Goal: Information Seeking & Learning: Check status

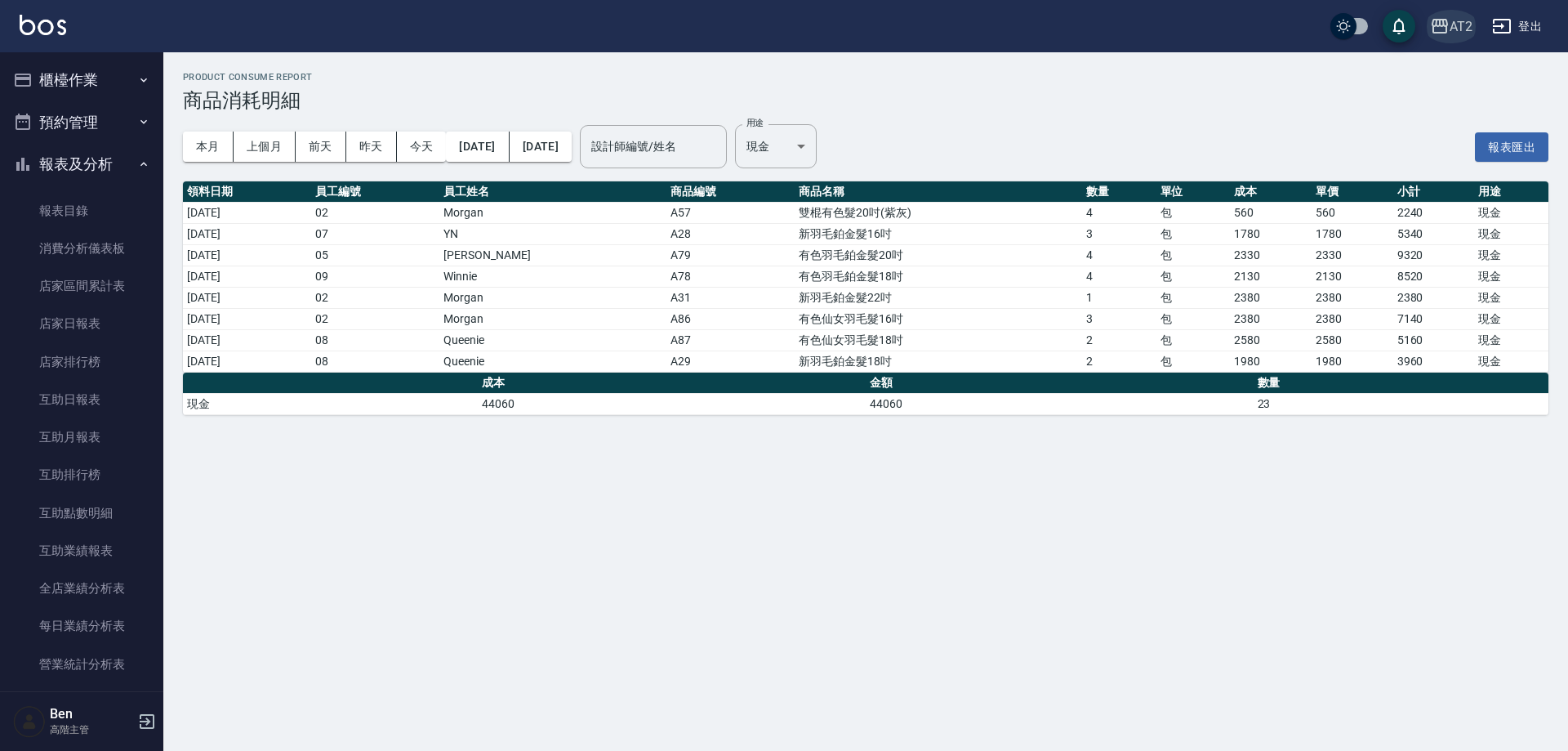
click at [1438, 22] on icon "button" at bounding box center [1439, 26] width 20 height 20
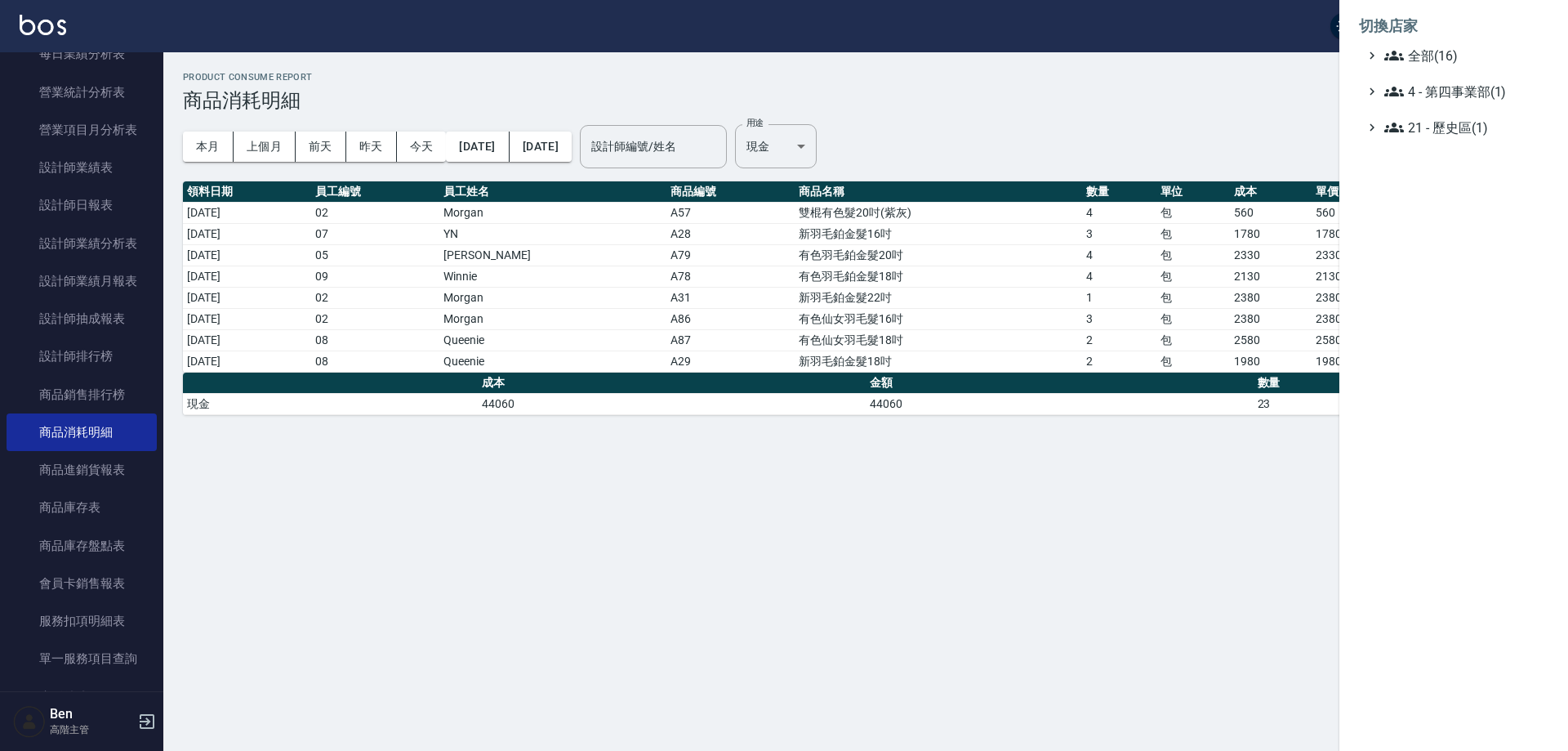
click at [1462, 56] on span "全部(16)" at bounding box center [1463, 55] width 157 height 20
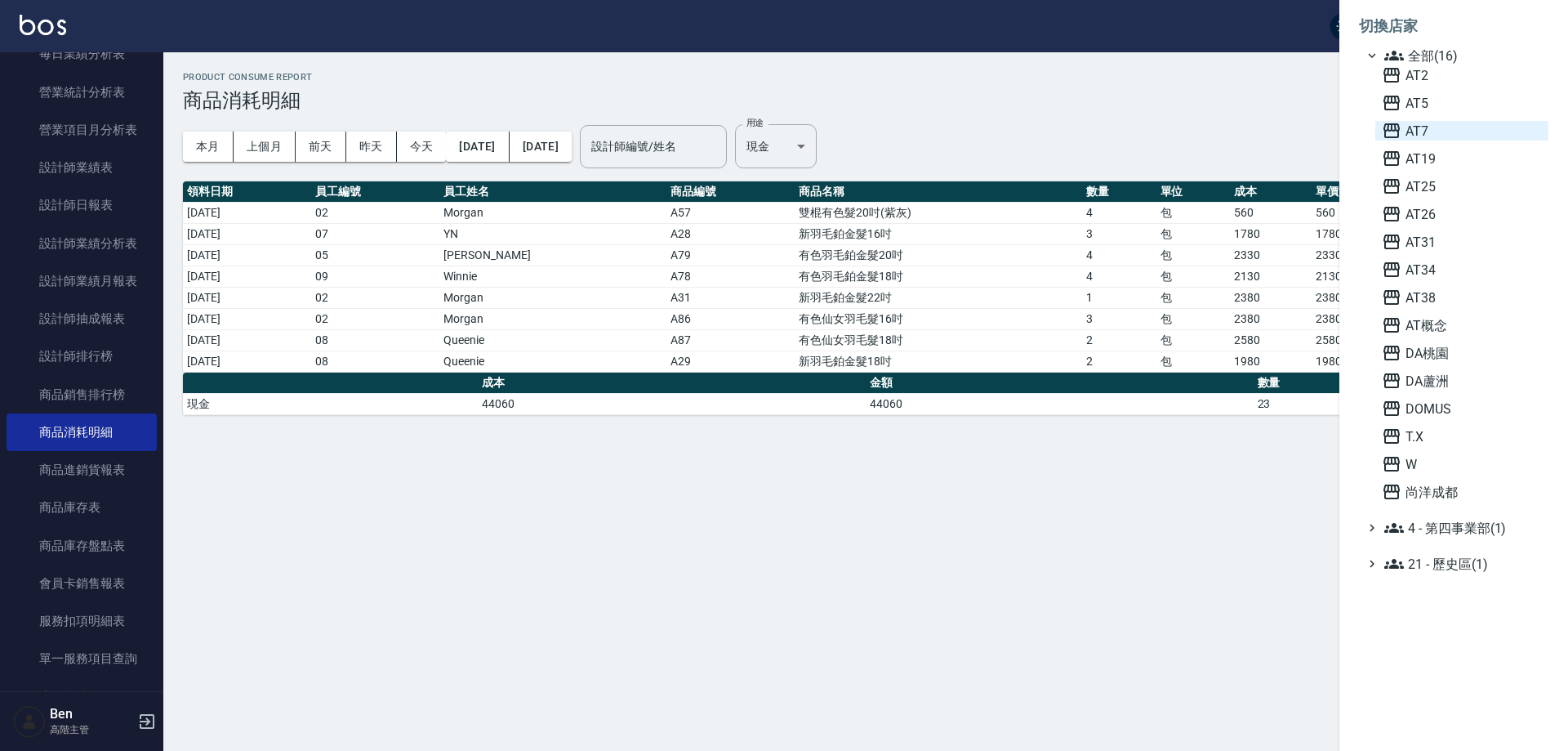
click at [1453, 134] on span "AT7" at bounding box center [1462, 131] width 160 height 20
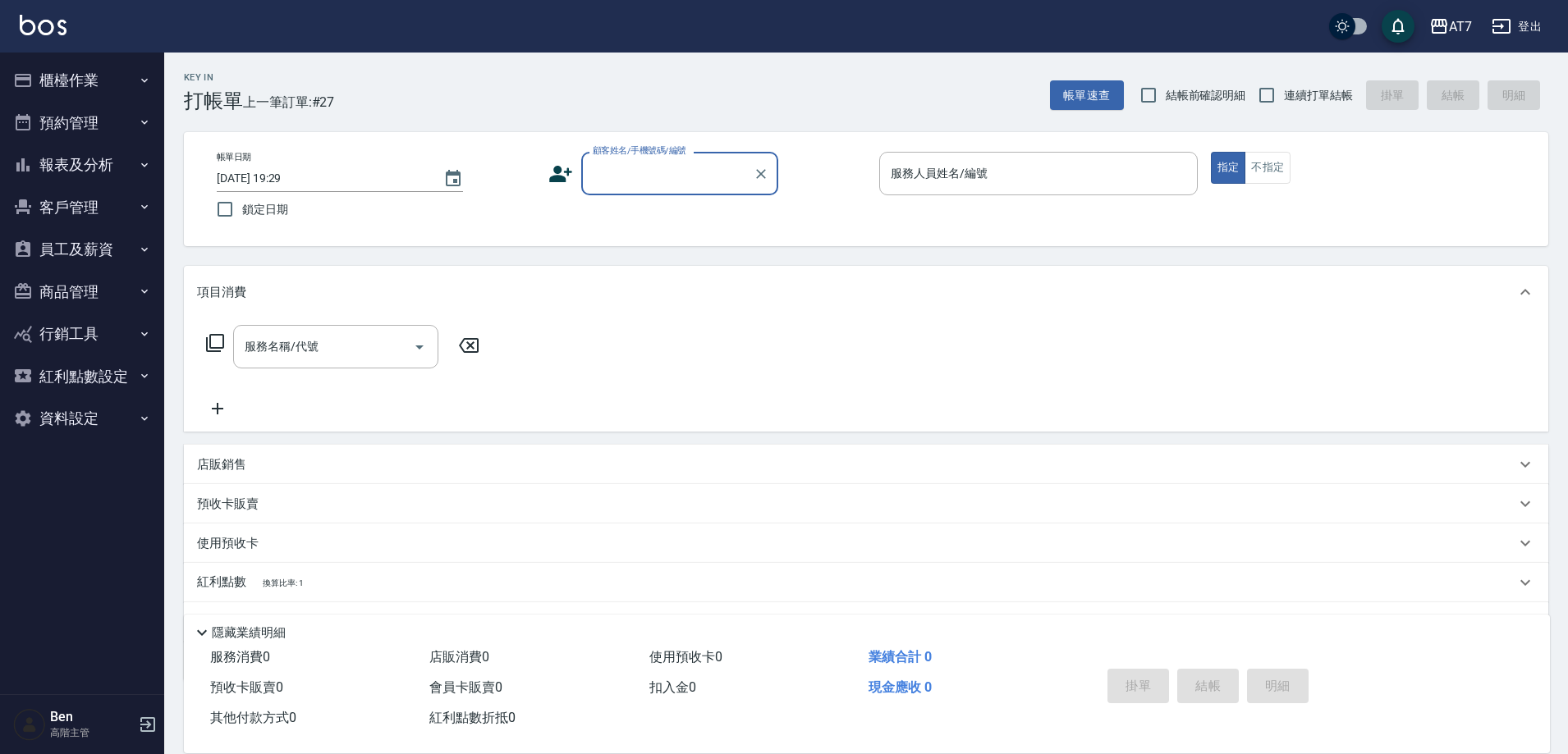
click at [103, 169] on button "報表及分析" at bounding box center [83, 164] width 151 height 43
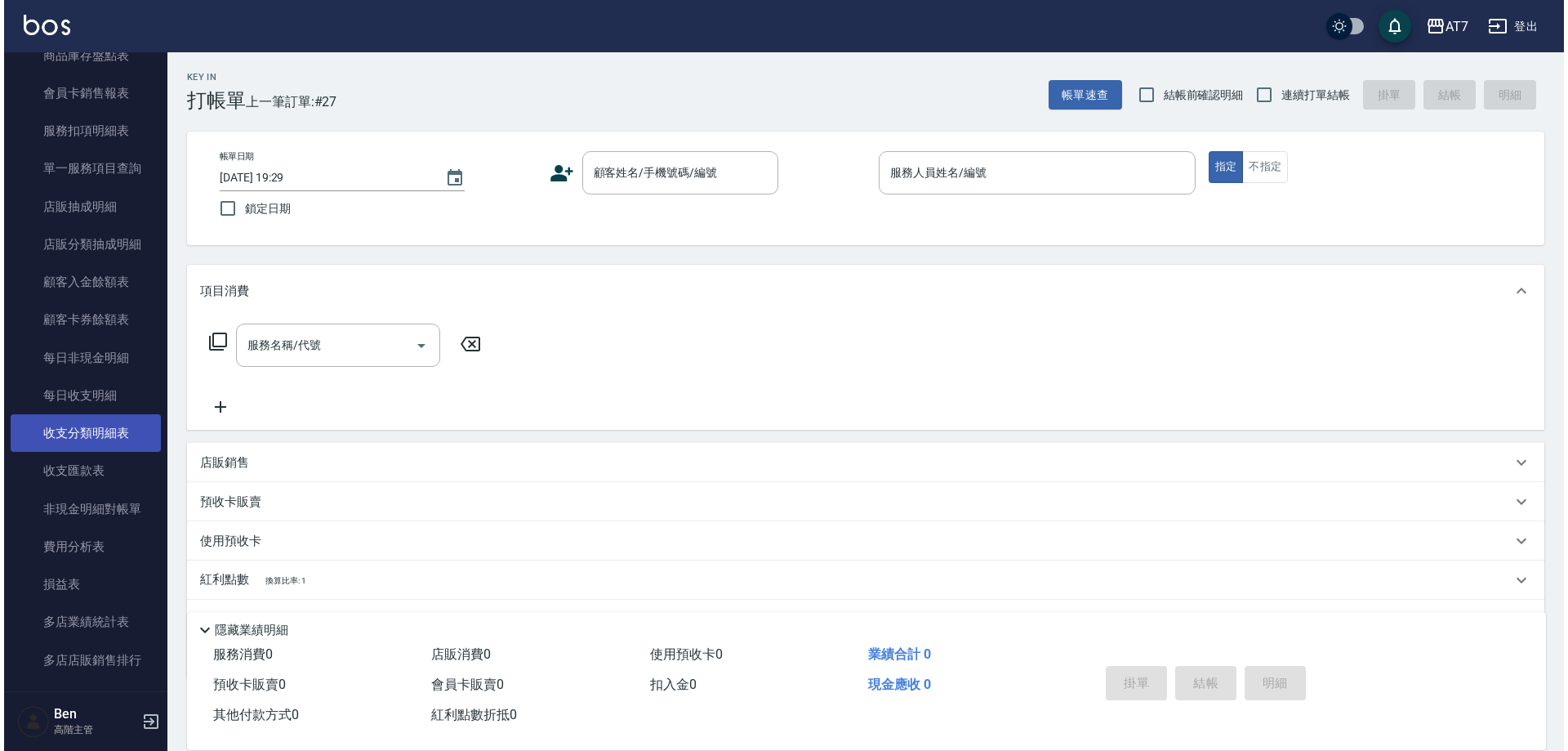
scroll to position [817, 0]
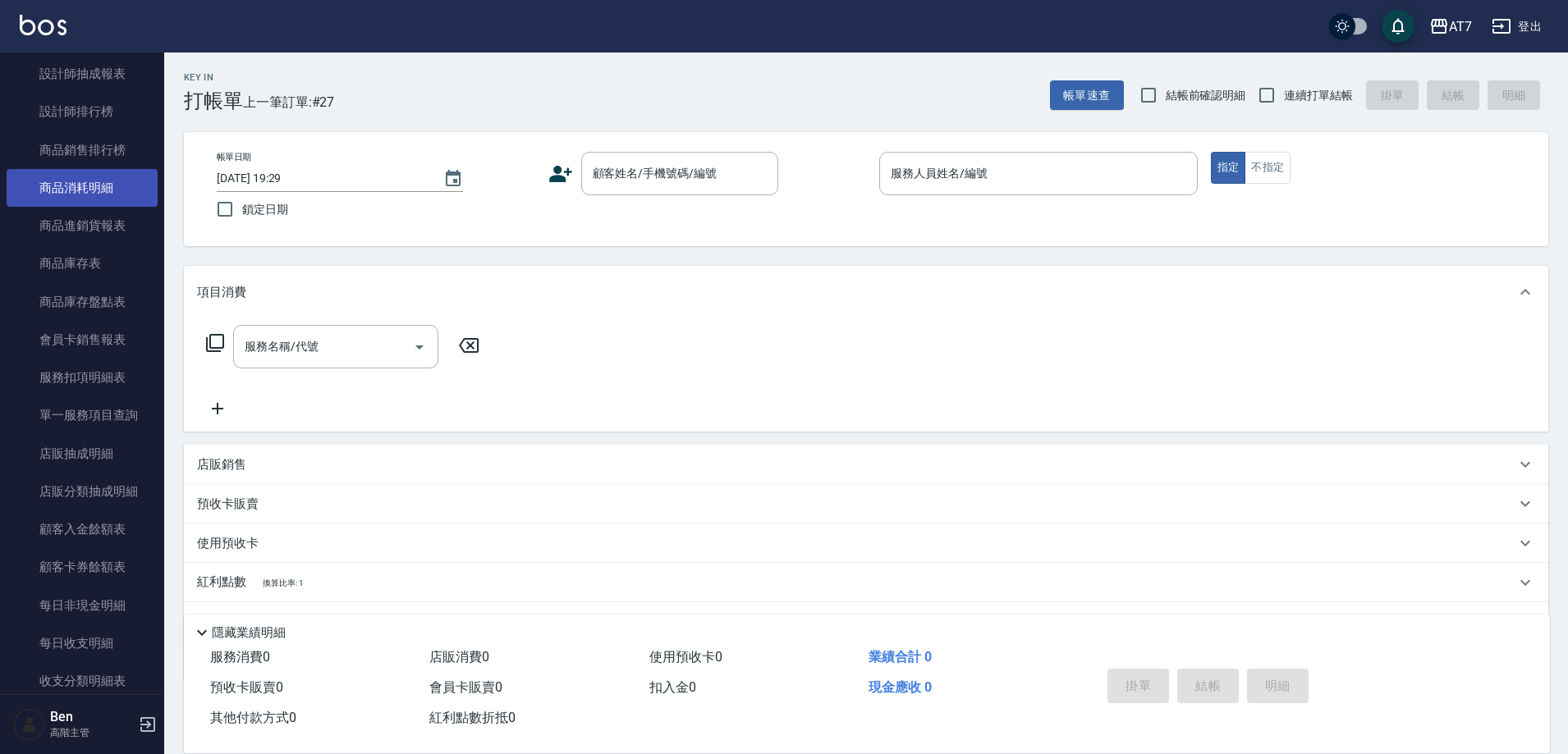
click at [97, 186] on link "商品消耗明細" at bounding box center [83, 188] width 151 height 37
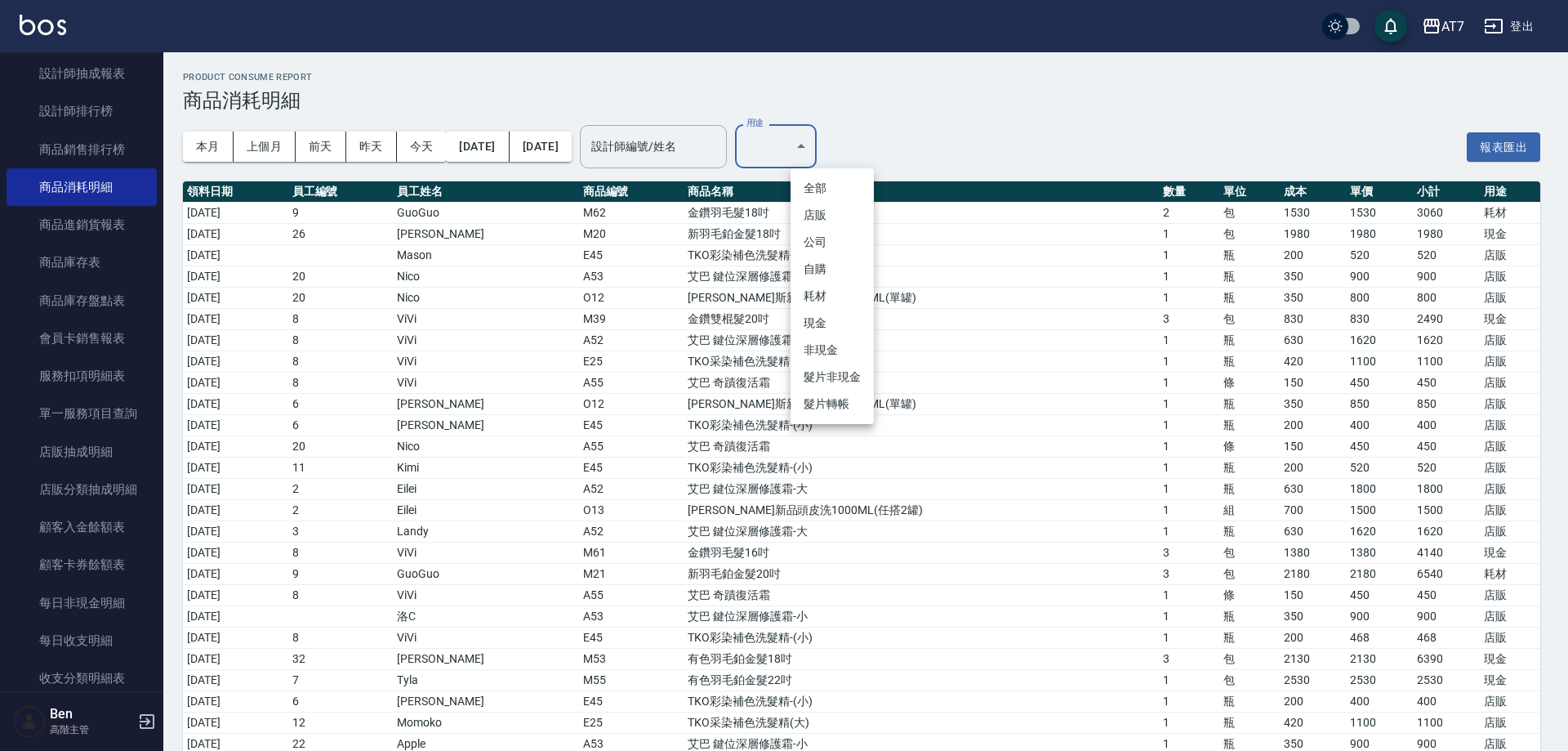
click at [815, 290] on li "耗材" at bounding box center [832, 296] width 83 height 27
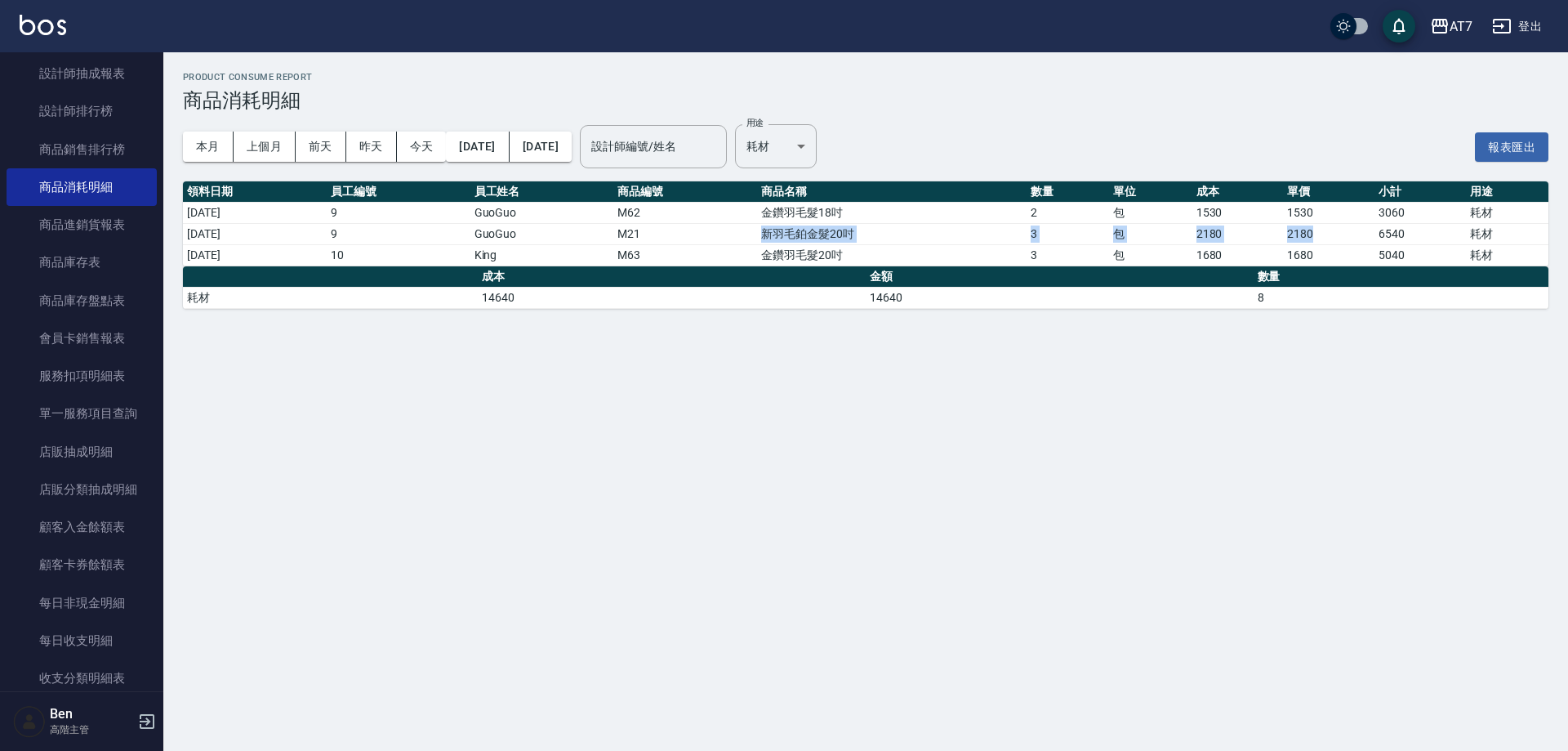
drag, startPoint x: 783, startPoint y: 234, endPoint x: 1373, endPoint y: 236, distance: 590.0
click at [1373, 236] on tr "2025/09/05 9 GuoGuo M21 新羽毛鉑金髮20吋 3 包 2180 2180 6540 耗材" at bounding box center [866, 234] width 1366 height 22
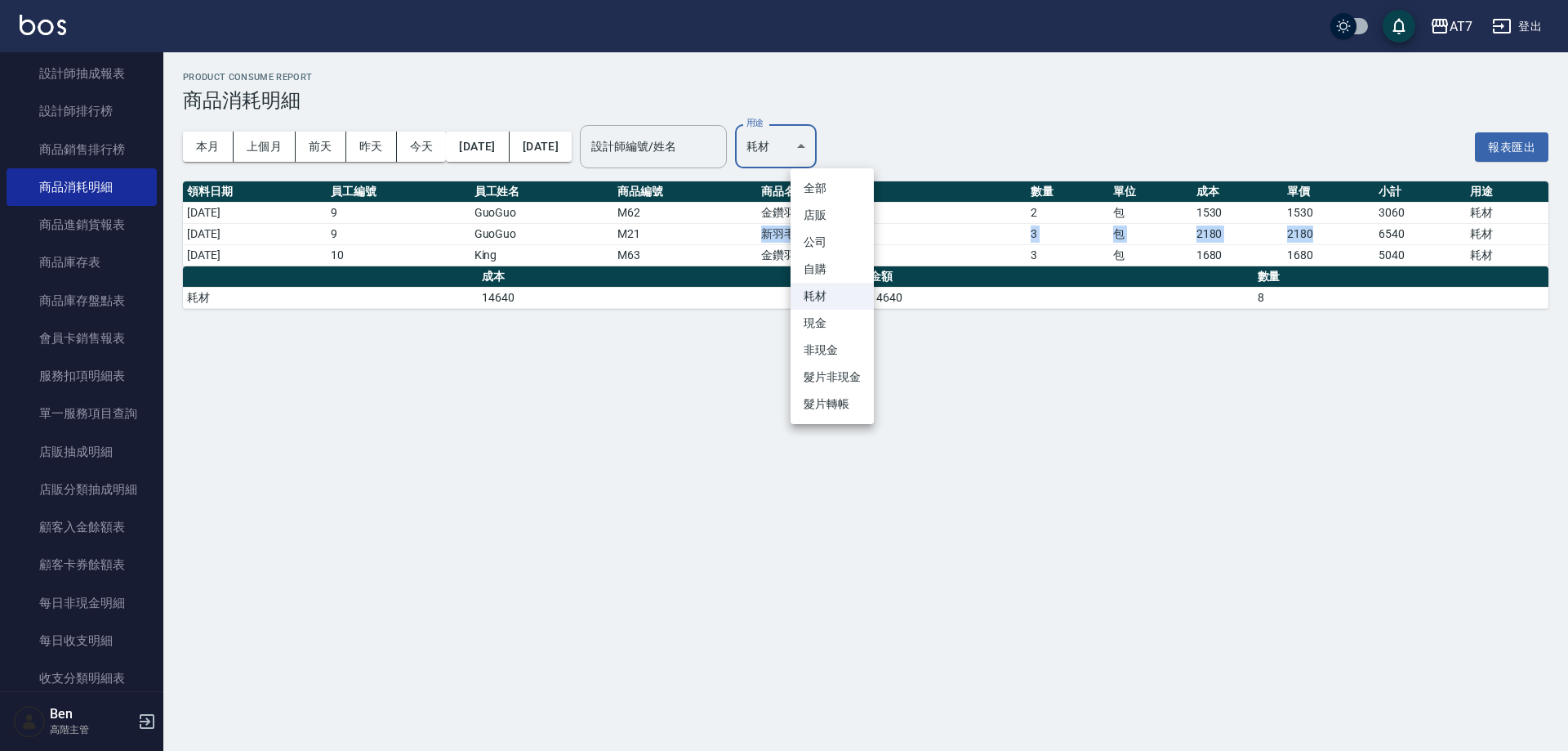
click at [840, 143] on body "AT7 登出 櫃檯作業 打帳單 帳單列表 掛單列表 座位開單 營業儀表板 現金收支登錄 高階收支登錄 材料自購登錄 每日結帳 排班表 現場電腦打卡 掃碼打卡 …" at bounding box center [784, 376] width 1568 height 751
click at [827, 320] on li "現金" at bounding box center [832, 323] width 83 height 27
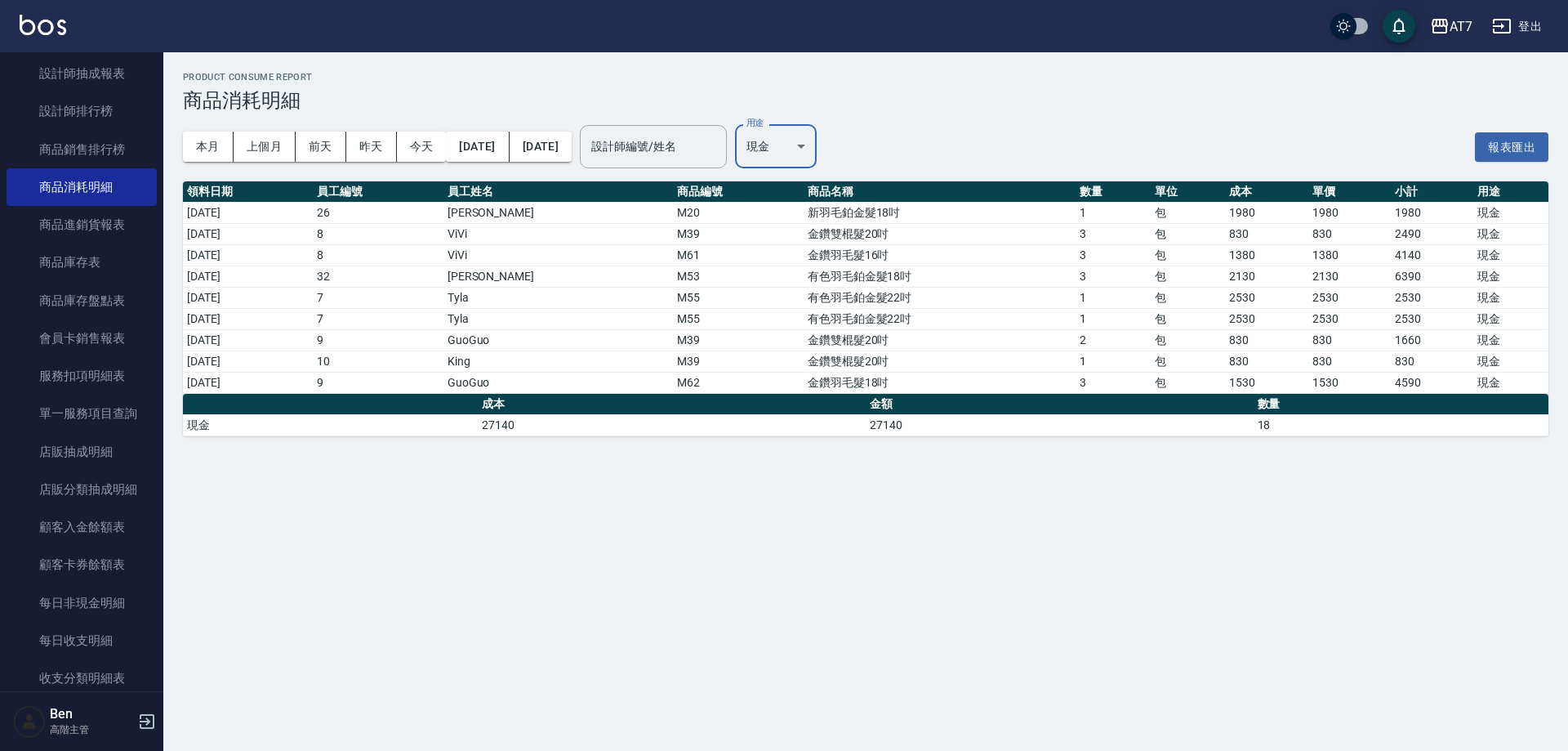
click at [901, 263] on td "金鑽羽毛髮16吋" at bounding box center [939, 254] width 272 height 22
click at [816, 171] on div "本月 上個月 前天 昨天 今天 2025/09/01 2025/09/10 設計師編號/姓名 設計師編號/姓名 用途 現金 現金 用途" at bounding box center [500, 146] width 634 height 69
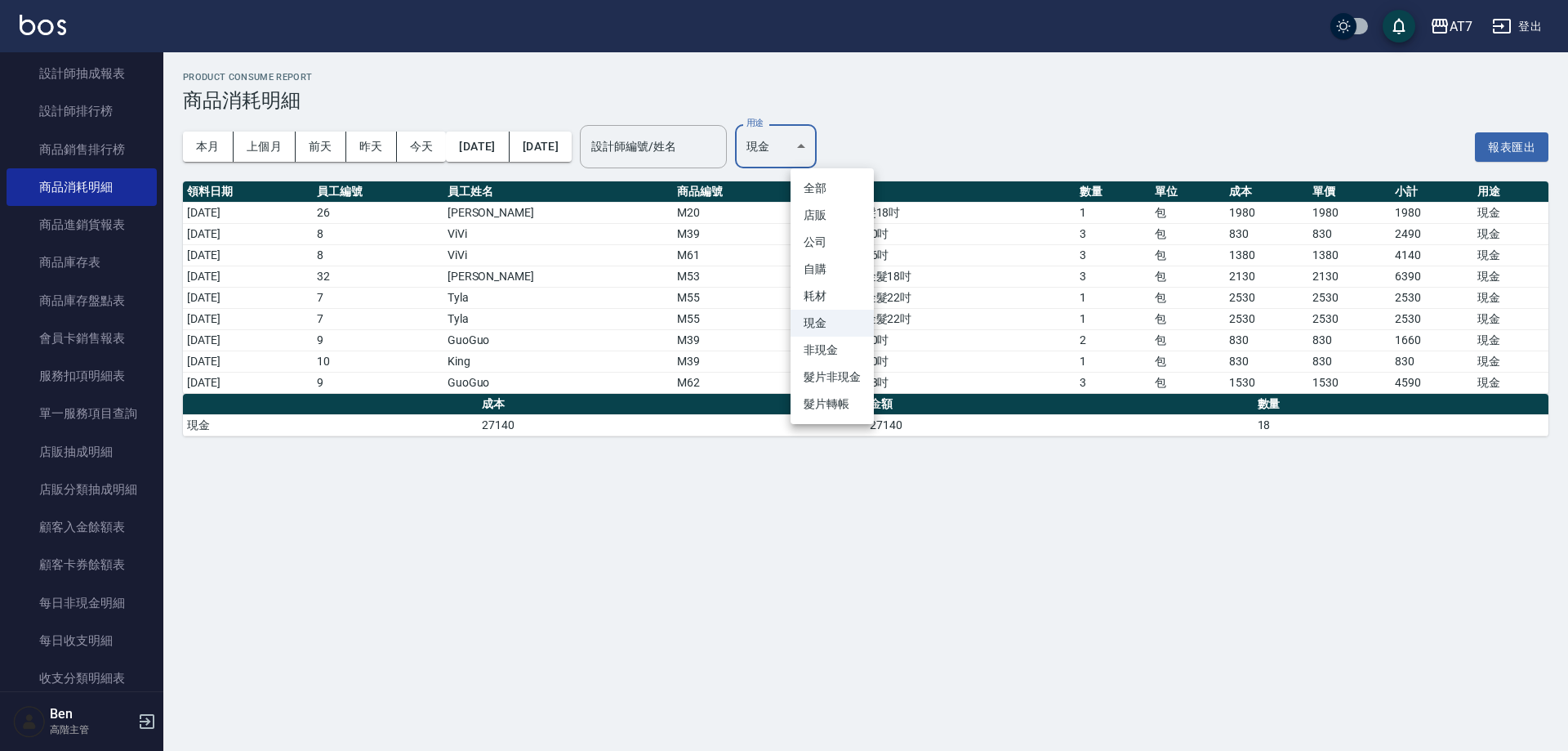
click at [832, 145] on body "AT7 登出 櫃檯作業 打帳單 帳單列表 掛單列表 座位開單 營業儀表板 現金收支登錄 高階收支登錄 材料自購登錄 每日結帳 排班表 現場電腦打卡 掃碼打卡 …" at bounding box center [784, 376] width 1568 height 751
click at [822, 288] on li "耗材" at bounding box center [832, 296] width 83 height 27
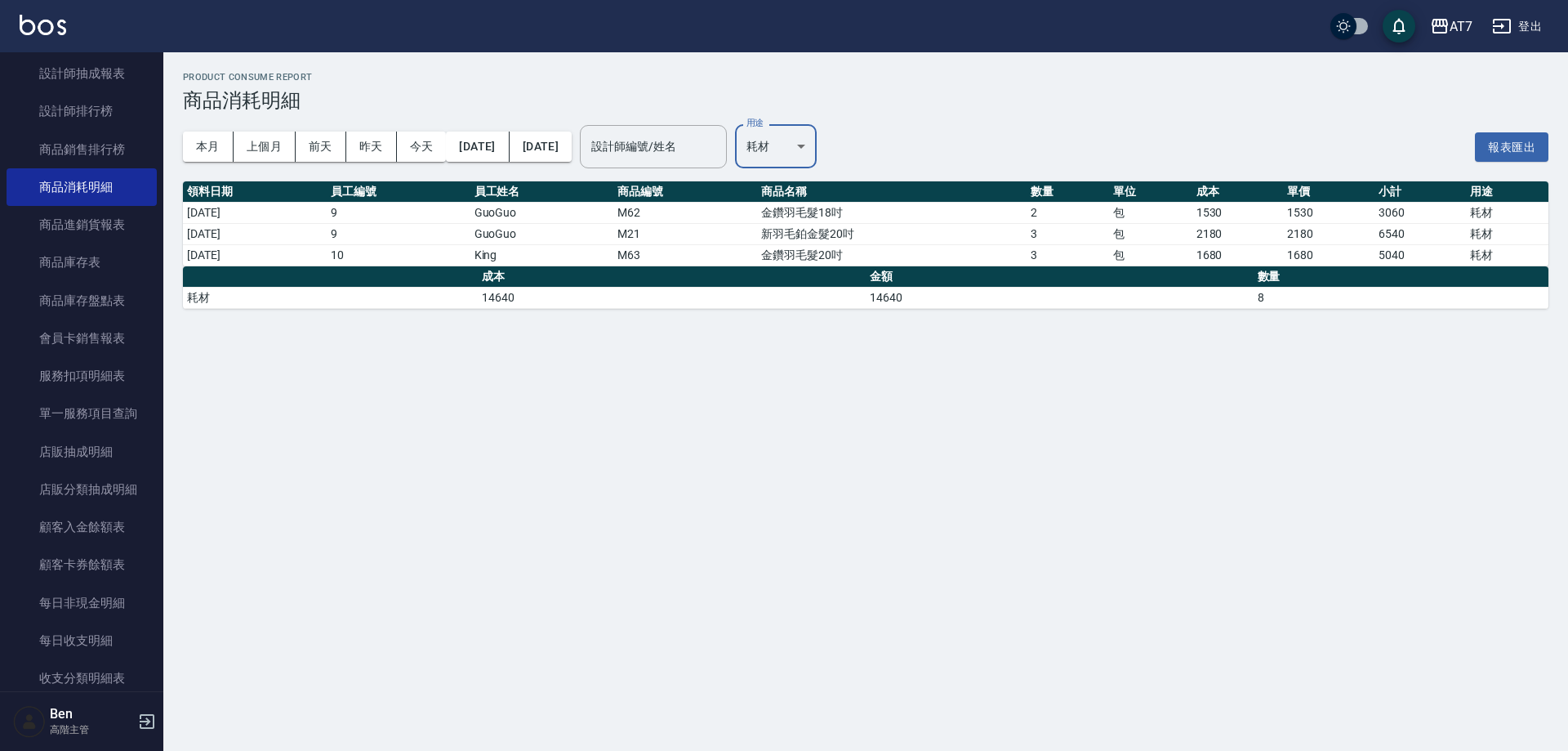
click at [820, 150] on body "AT7 登出 櫃檯作業 打帳單 帳單列表 掛單列表 座位開單 營業儀表板 現金收支登錄 高階收支登錄 材料自購登錄 每日結帳 排班表 現場電腦打卡 掃碼打卡 …" at bounding box center [784, 376] width 1568 height 751
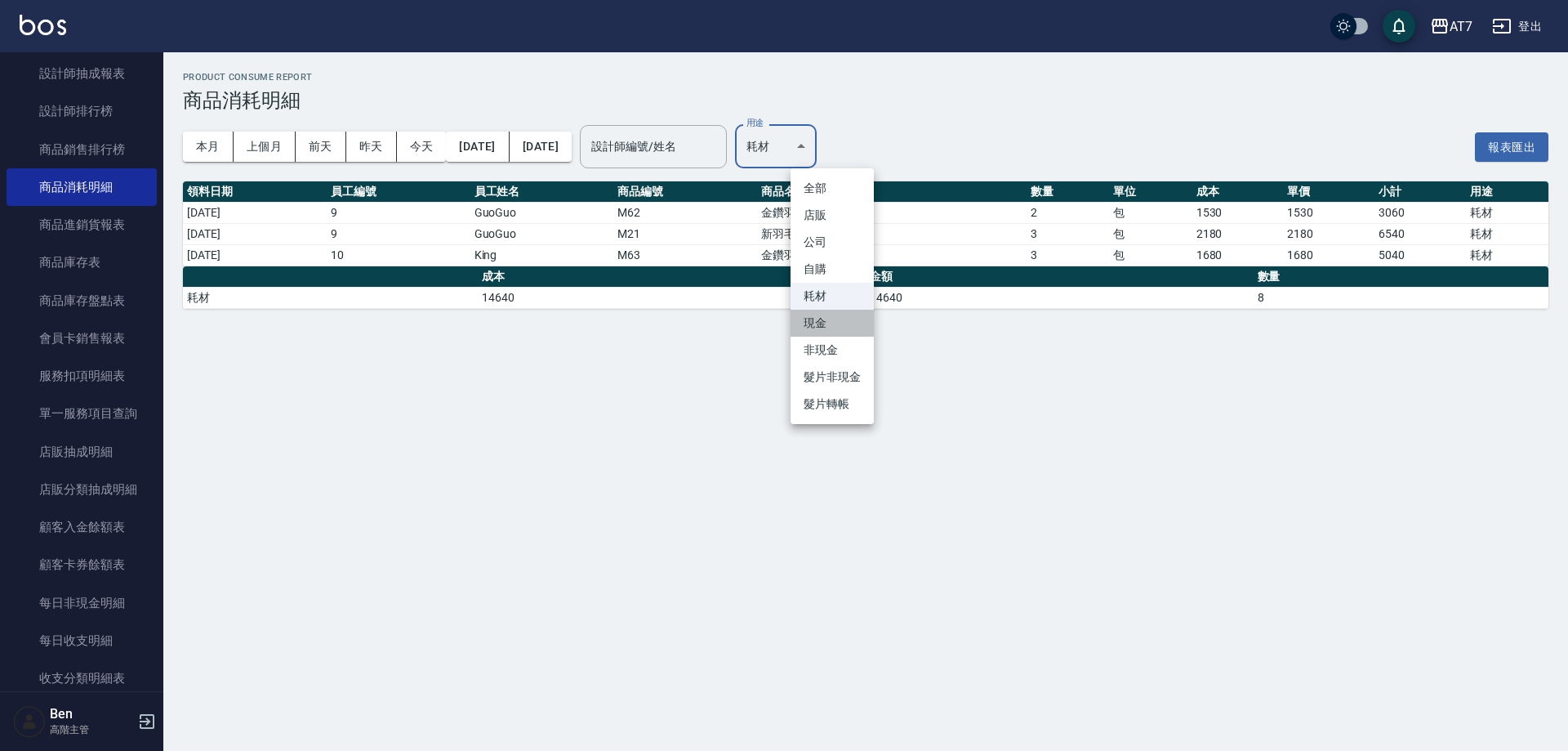
drag, startPoint x: 820, startPoint y: 322, endPoint x: 857, endPoint y: 314, distance: 37.9
click at [826, 321] on li "現金" at bounding box center [832, 323] width 83 height 27
type input "現金"
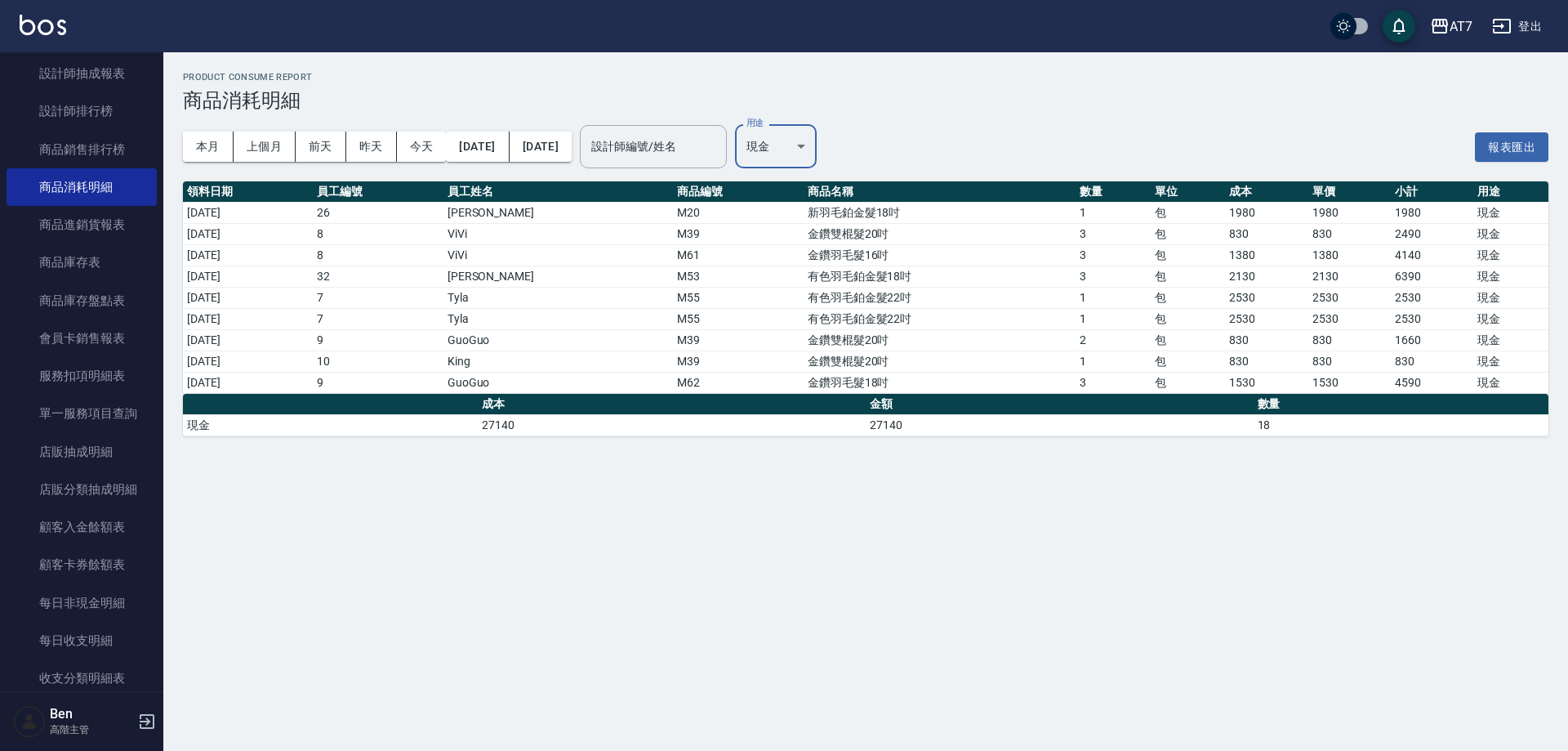
click at [1059, 433] on td "27140" at bounding box center [1059, 425] width 388 height 22
click at [1458, 27] on div "AT7" at bounding box center [1461, 27] width 22 height 21
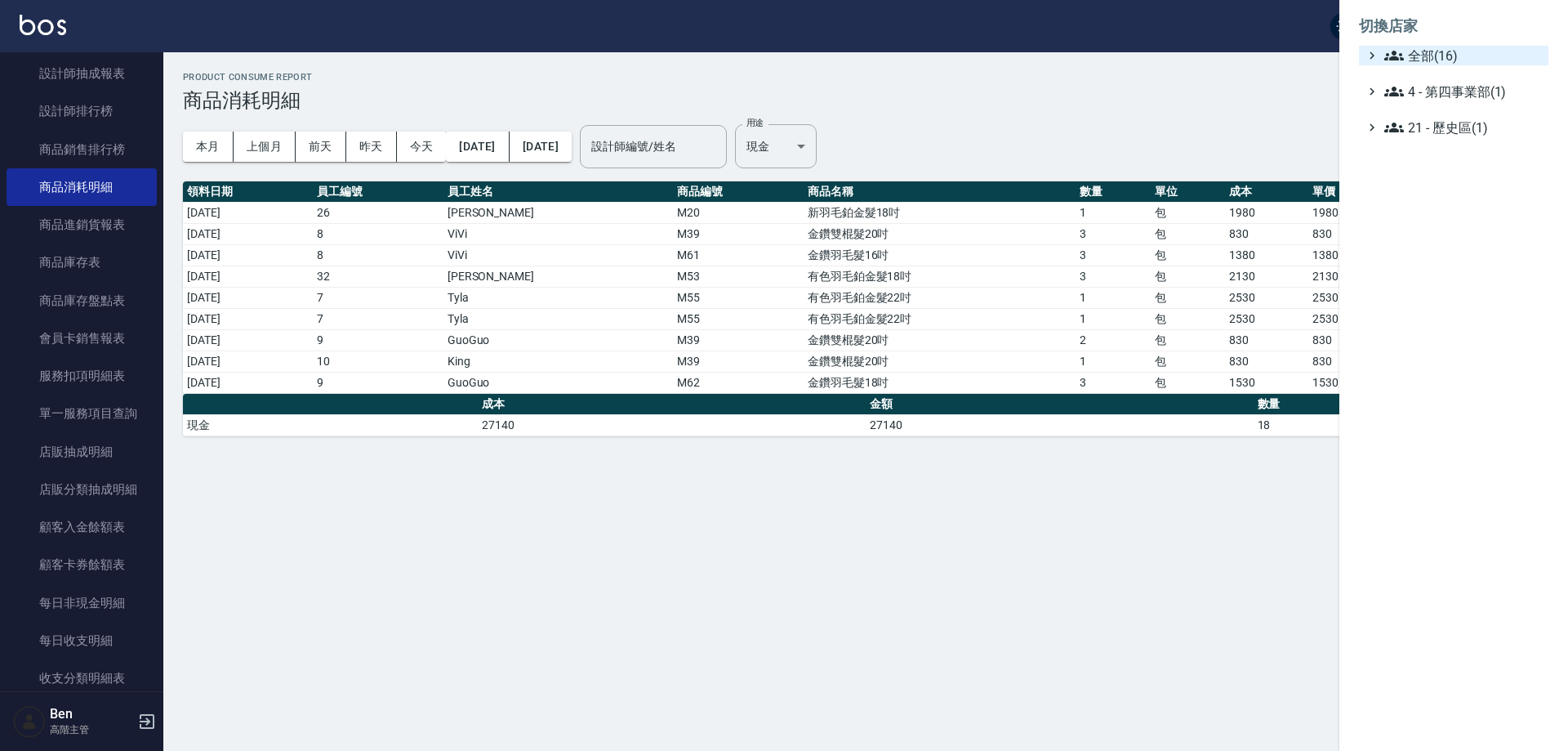
click at [1465, 52] on span "全部(16)" at bounding box center [1463, 55] width 157 height 20
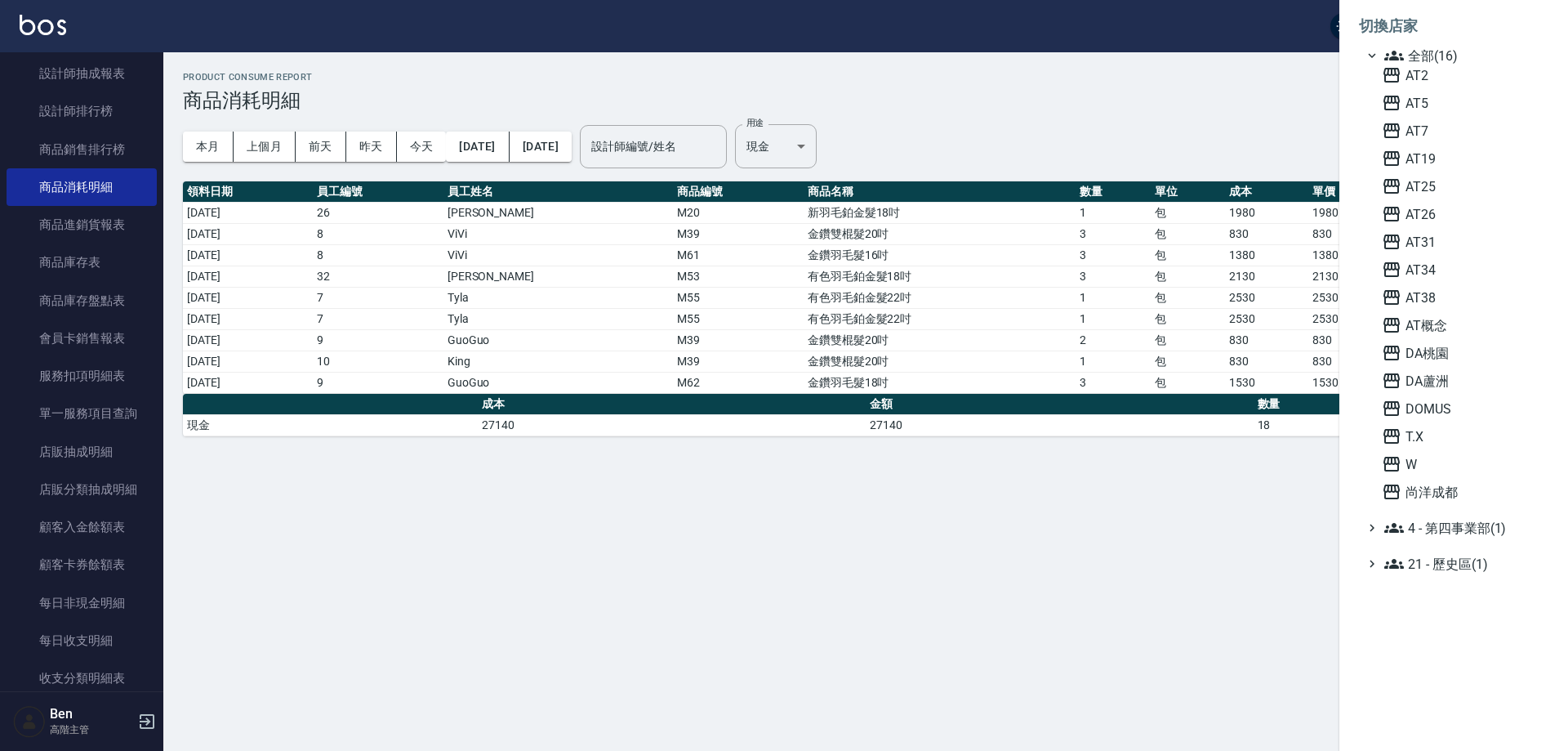
click at [1438, 422] on div "AT2 AT5 AT7 AT19 AT25 AT26 AT31 AT34 AT38 AT概念 DA桃園 DA蘆洲 DOMUS T.X W 尚洋成都" at bounding box center [1462, 284] width 173 height 436
click at [1437, 434] on span "T.X" at bounding box center [1462, 436] width 160 height 20
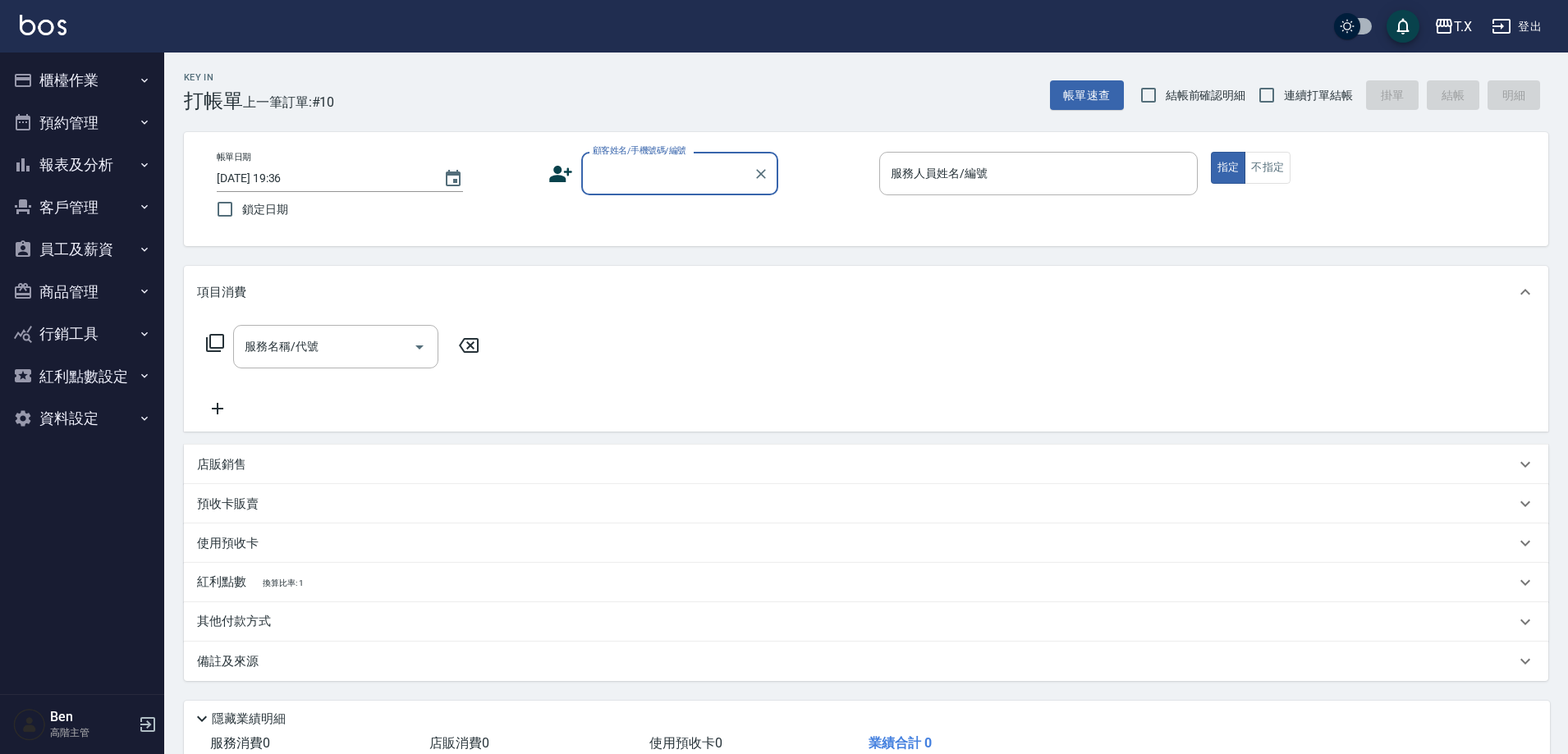
click at [81, 162] on button "報表及分析" at bounding box center [83, 164] width 151 height 43
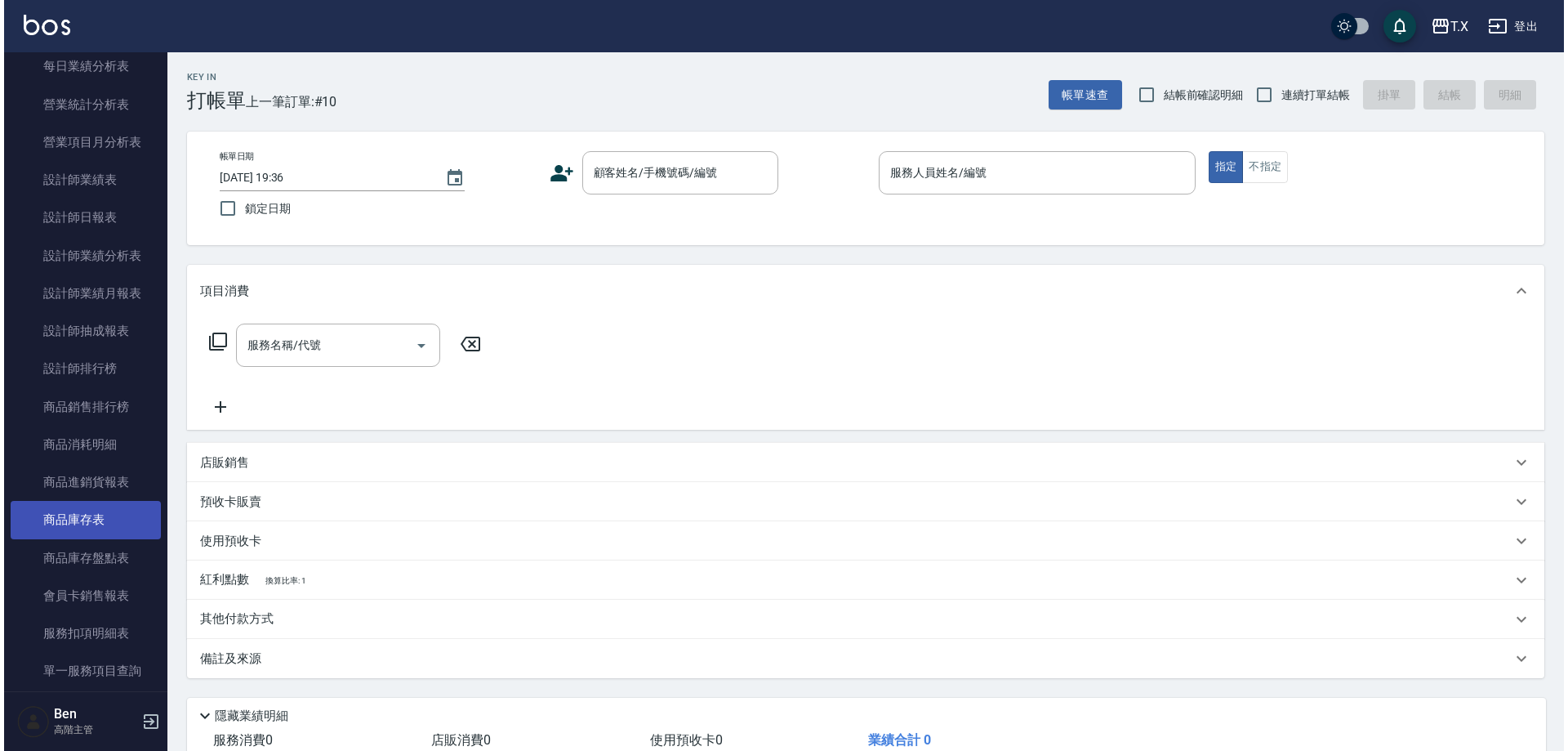
scroll to position [572, 0]
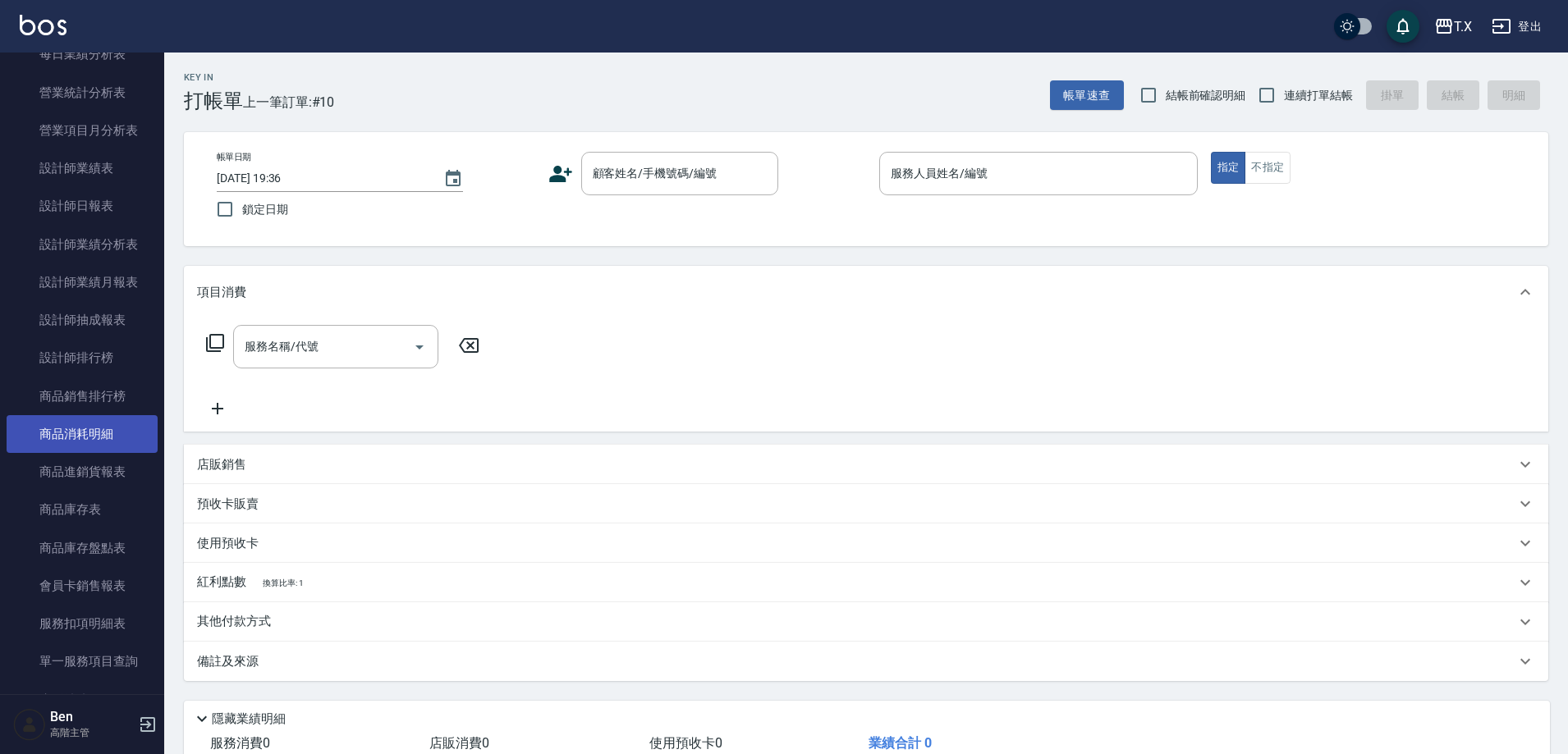
click at [89, 427] on link "商品消耗明細" at bounding box center [83, 433] width 151 height 37
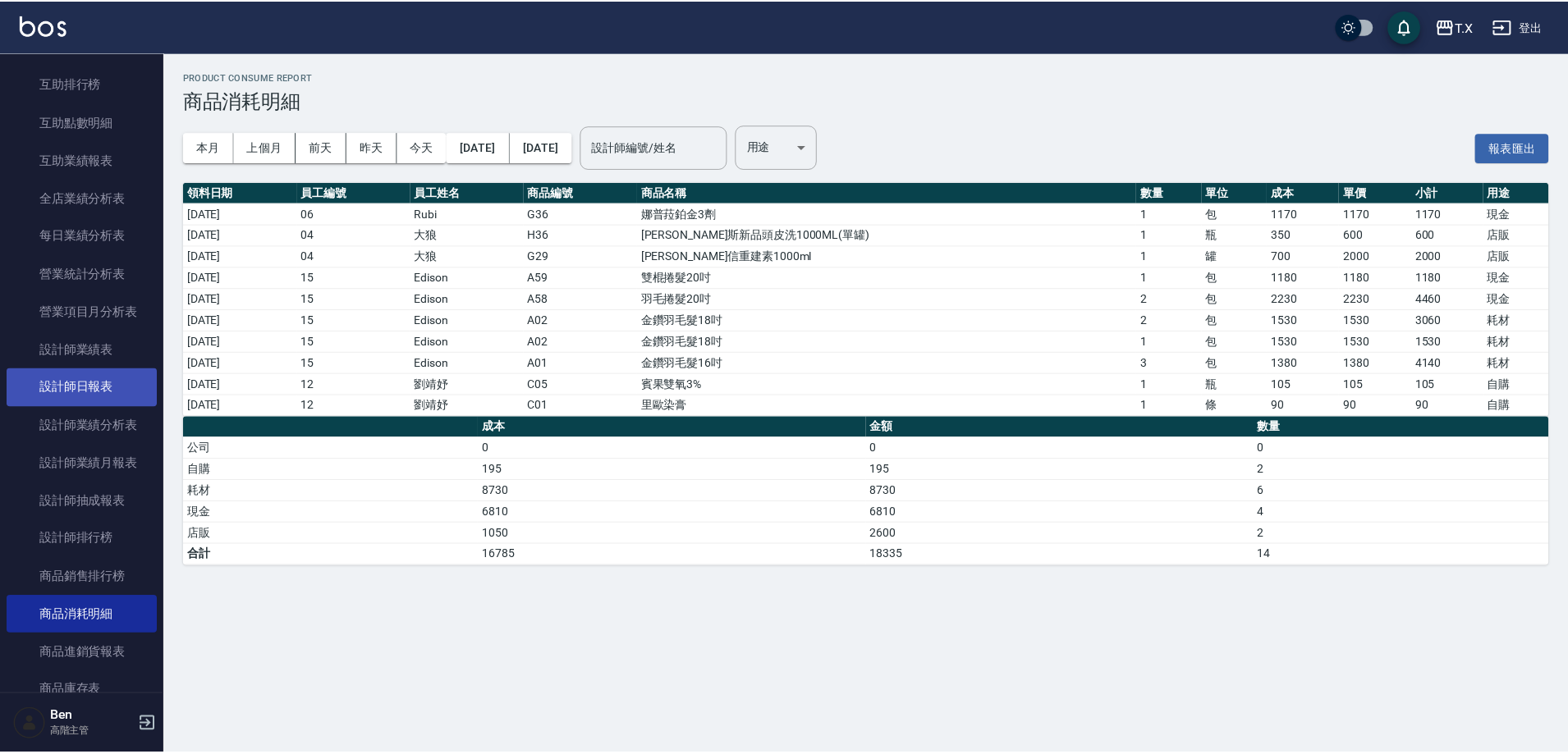
scroll to position [410, 0]
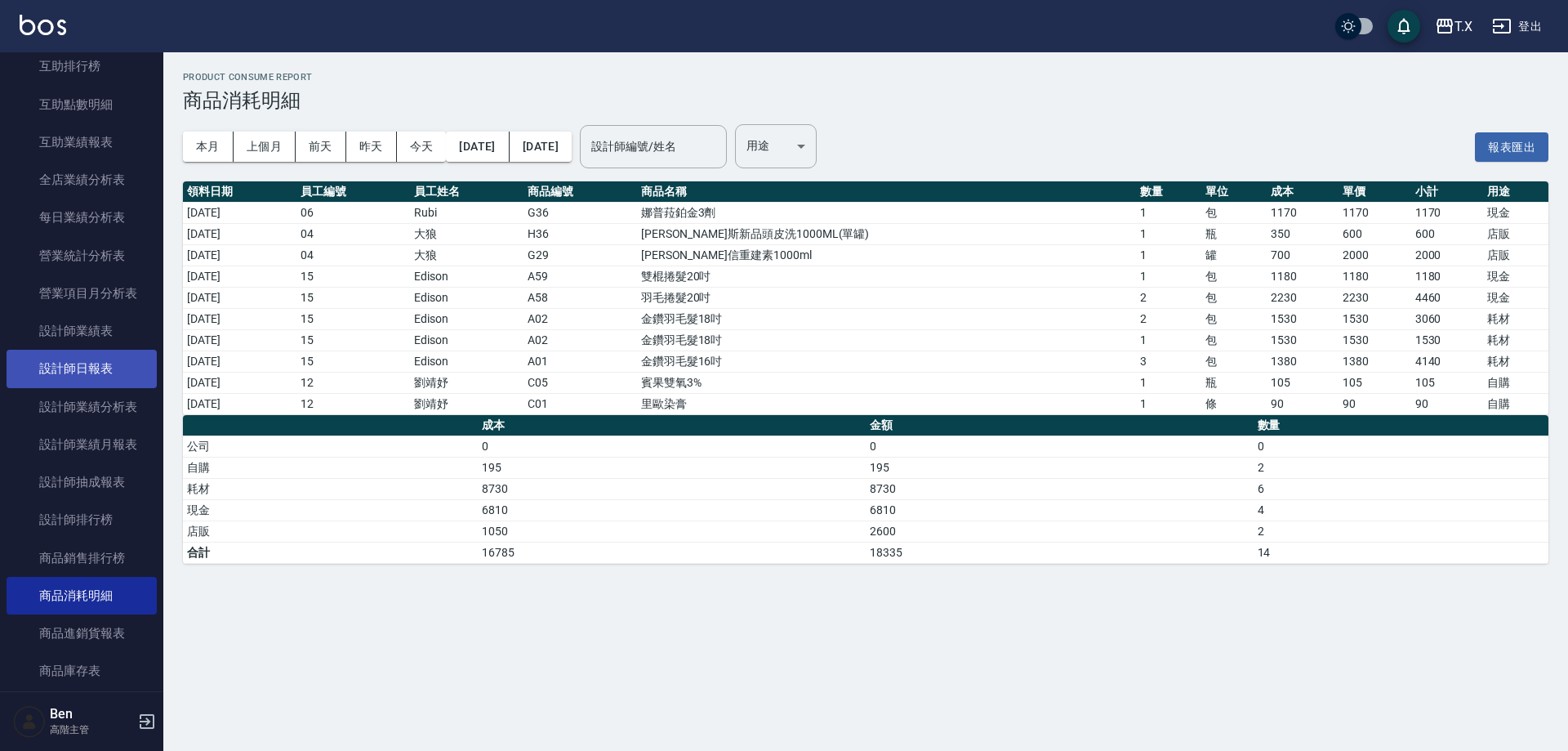
click at [97, 367] on link "設計師日報表" at bounding box center [82, 368] width 150 height 37
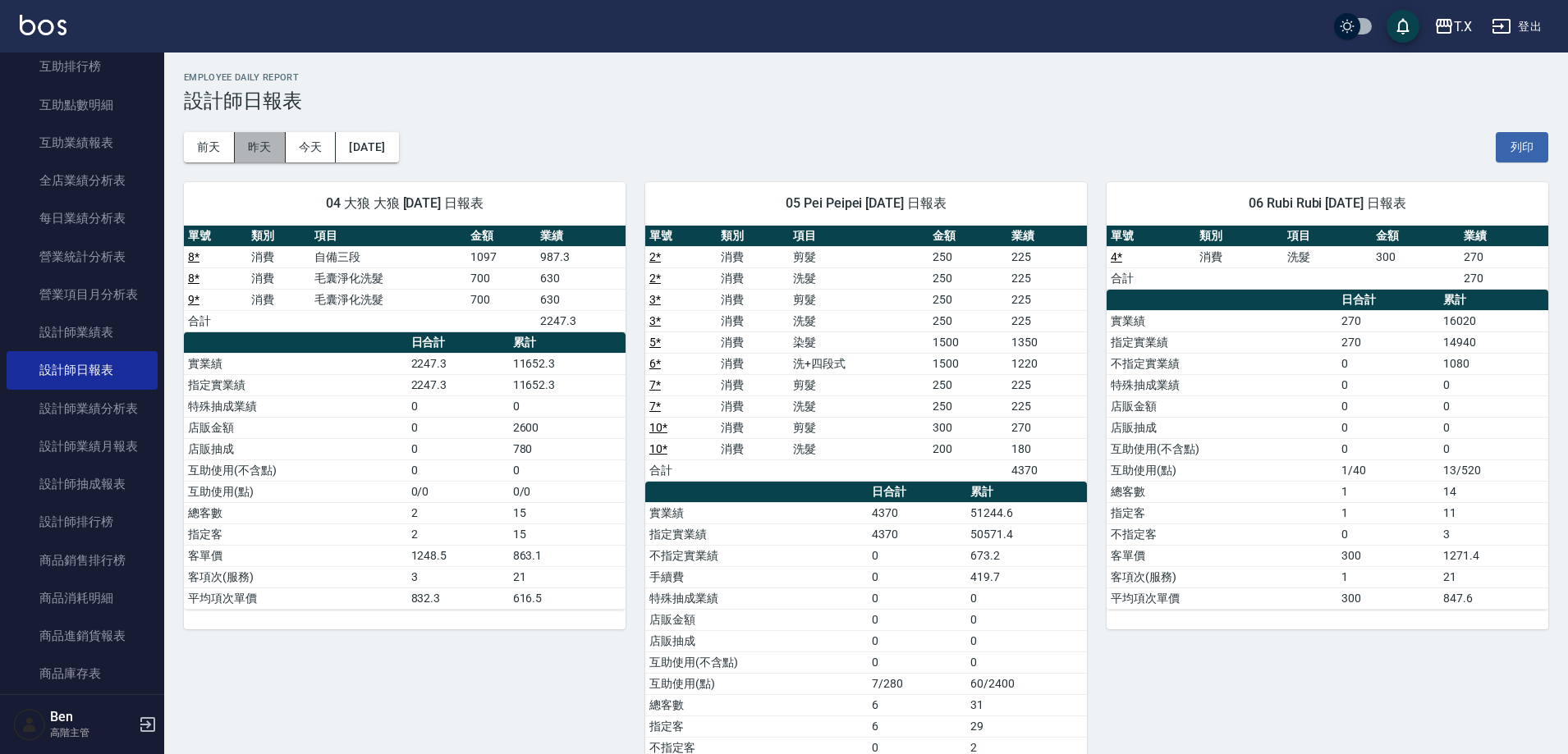
click at [266, 155] on button "昨天" at bounding box center [260, 147] width 51 height 30
